Goal: Find contact information: Find contact information

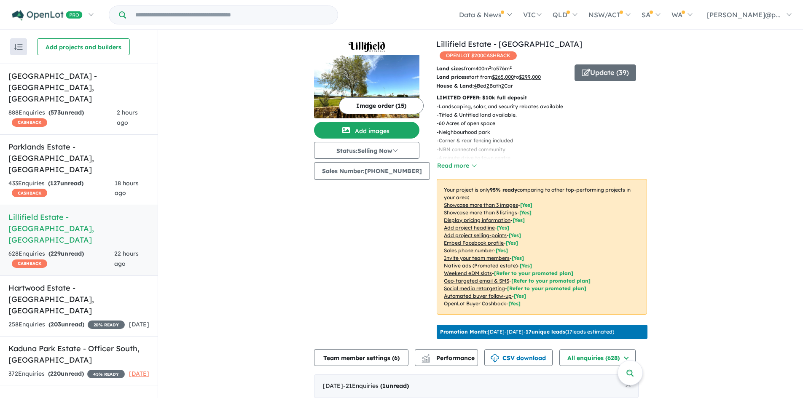
scroll to position [298, 0]
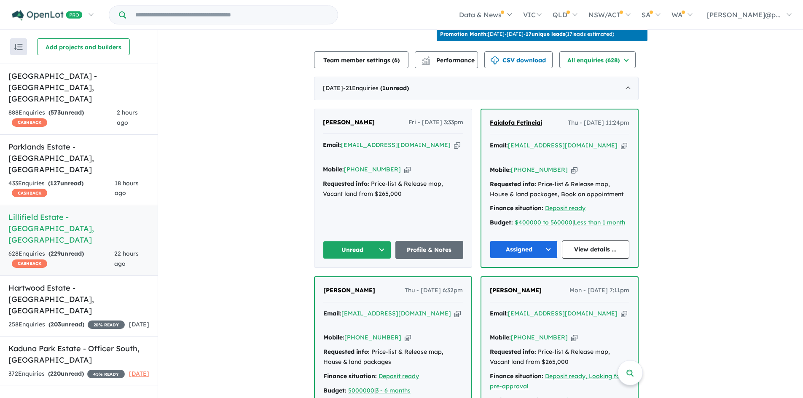
click at [404, 165] on icon "button" at bounding box center [407, 169] width 6 height 9
click at [454, 141] on icon "button" at bounding box center [457, 145] width 6 height 9
drag, startPoint x: 374, startPoint y: 124, endPoint x: 324, endPoint y: 127, distance: 49.9
click at [324, 127] on div "[PERSON_NAME] Fri - [DATE] 3:33pm Email: [EMAIL_ADDRESS][DOMAIN_NAME] Copied! M…" at bounding box center [392, 188] width 157 height 159
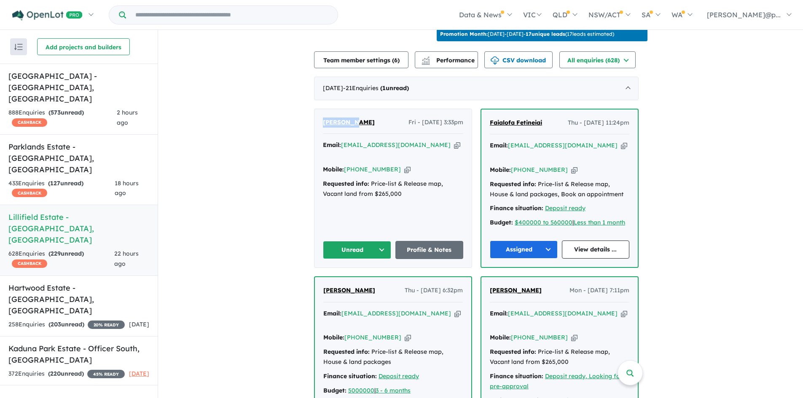
copy span "[PERSON_NAME]"
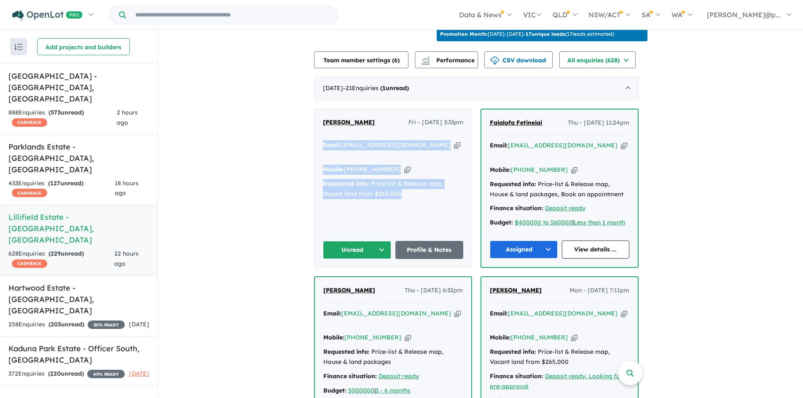
drag, startPoint x: 418, startPoint y: 181, endPoint x: 317, endPoint y: 137, distance: 110.0
click at [317, 137] on div "[PERSON_NAME] Fri - [DATE] 3:33pm Email: [EMAIL_ADDRESS][DOMAIN_NAME] Copied! M…" at bounding box center [392, 188] width 157 height 159
click at [430, 185] on div "Email: [EMAIL_ADDRESS][DOMAIN_NAME] Copied! Mobile: [PHONE_NUMBER] Copied! Requ…" at bounding box center [393, 171] width 140 height 63
drag, startPoint x: 397, startPoint y: 169, endPoint x: 323, endPoint y: 121, distance: 87.7
click at [323, 121] on div "[PERSON_NAME] Fri - [DATE] 3:33pm Email: [EMAIL_ADDRESS][DOMAIN_NAME] Copied! M…" at bounding box center [392, 188] width 157 height 159
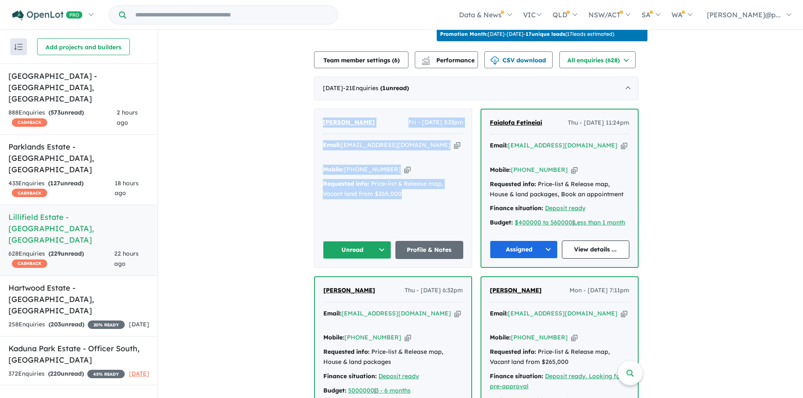
copy div "[PERSON_NAME] Fri - [DATE] 3:33pm Email: [EMAIL_ADDRESS][DOMAIN_NAME] Copied! M…"
click at [363, 241] on button "Unread" at bounding box center [357, 250] width 68 height 18
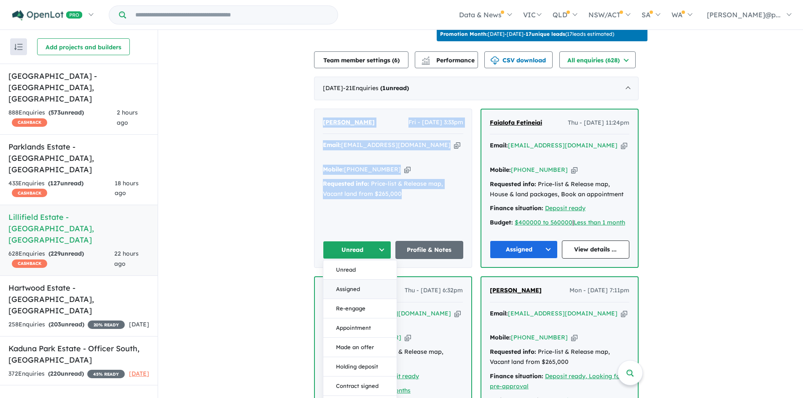
click at [353, 280] on button "Assigned" at bounding box center [359, 289] width 73 height 19
